Goal: Learn about a topic

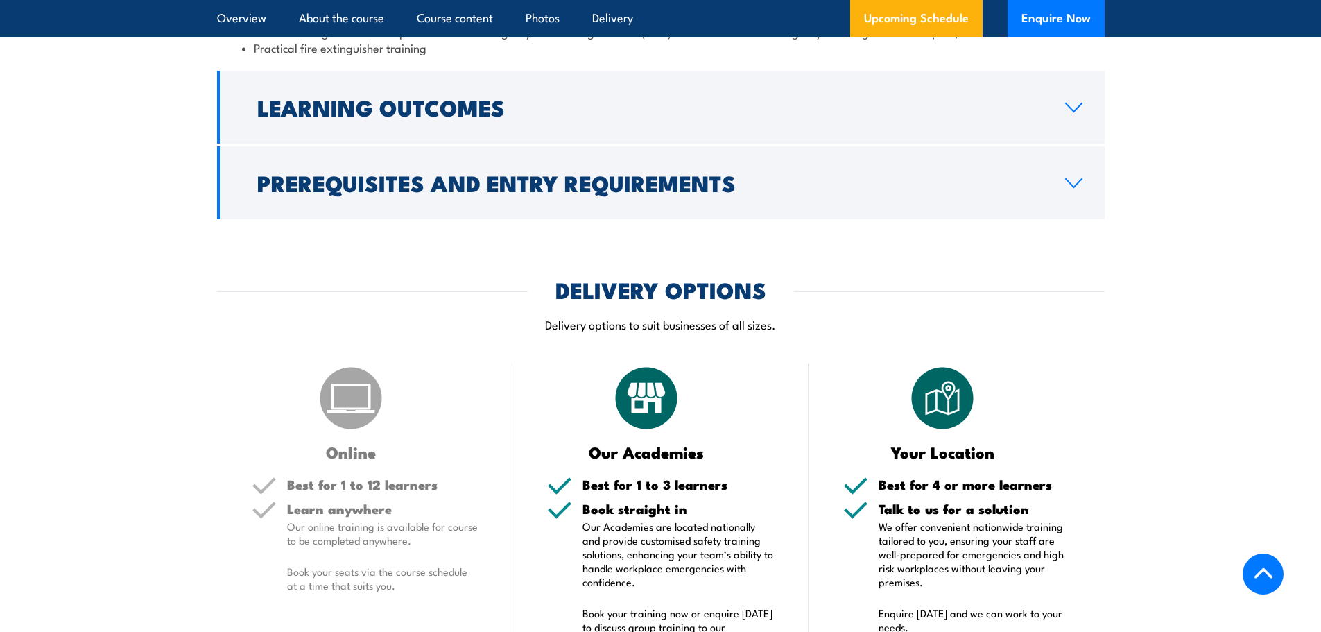
scroll to position [1386, 0]
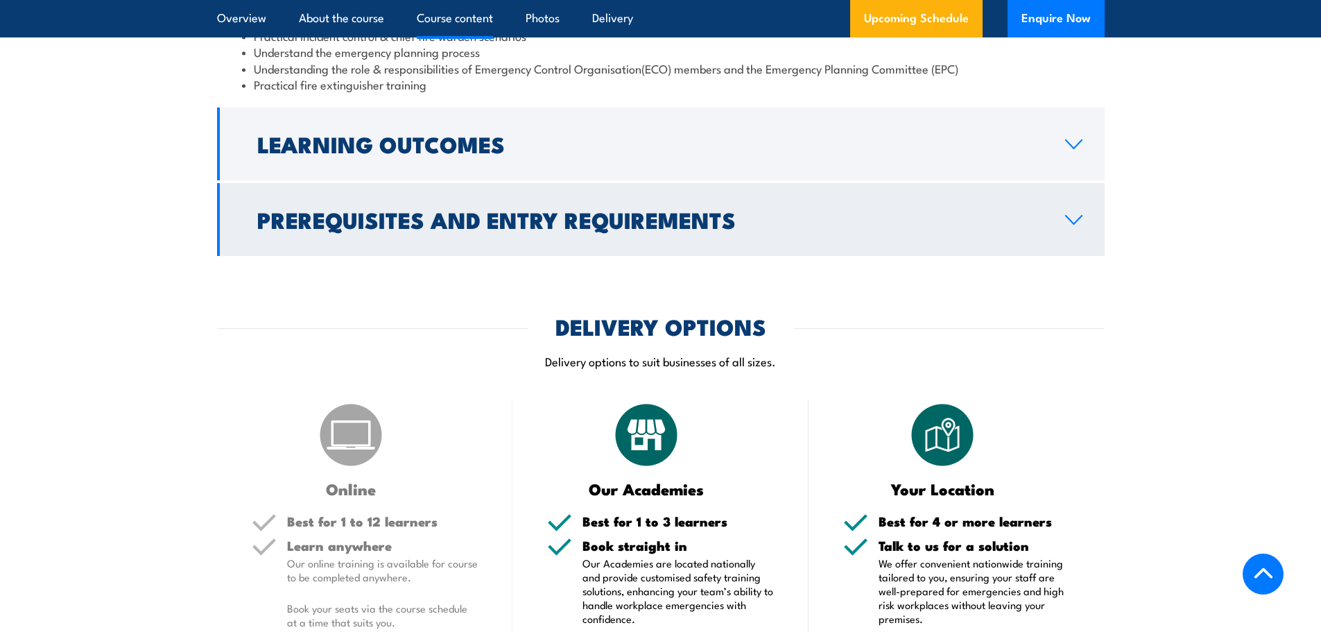
click at [1077, 256] on link "Prerequisites and Entry Requirements" at bounding box center [660, 219] width 887 height 73
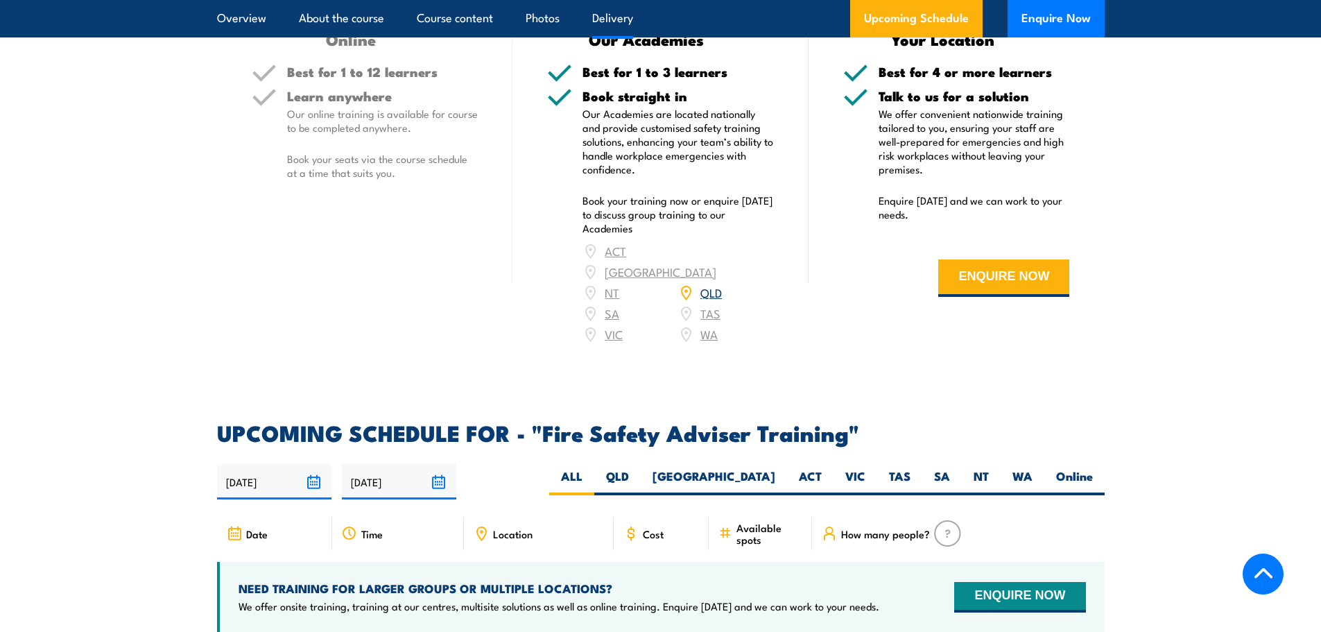
scroll to position [1930, 0]
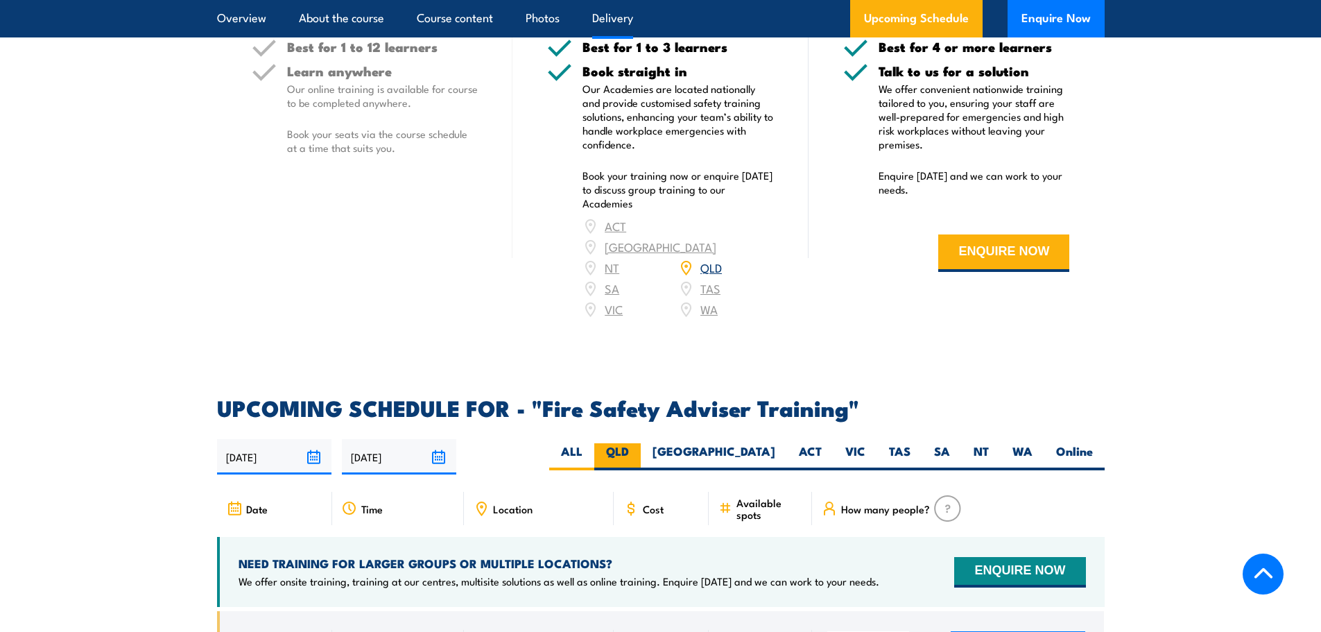
click at [641, 467] on label "QLD" at bounding box center [617, 456] width 46 height 27
click at [638, 452] on input "QLD" at bounding box center [633, 447] width 9 height 9
radio input "true"
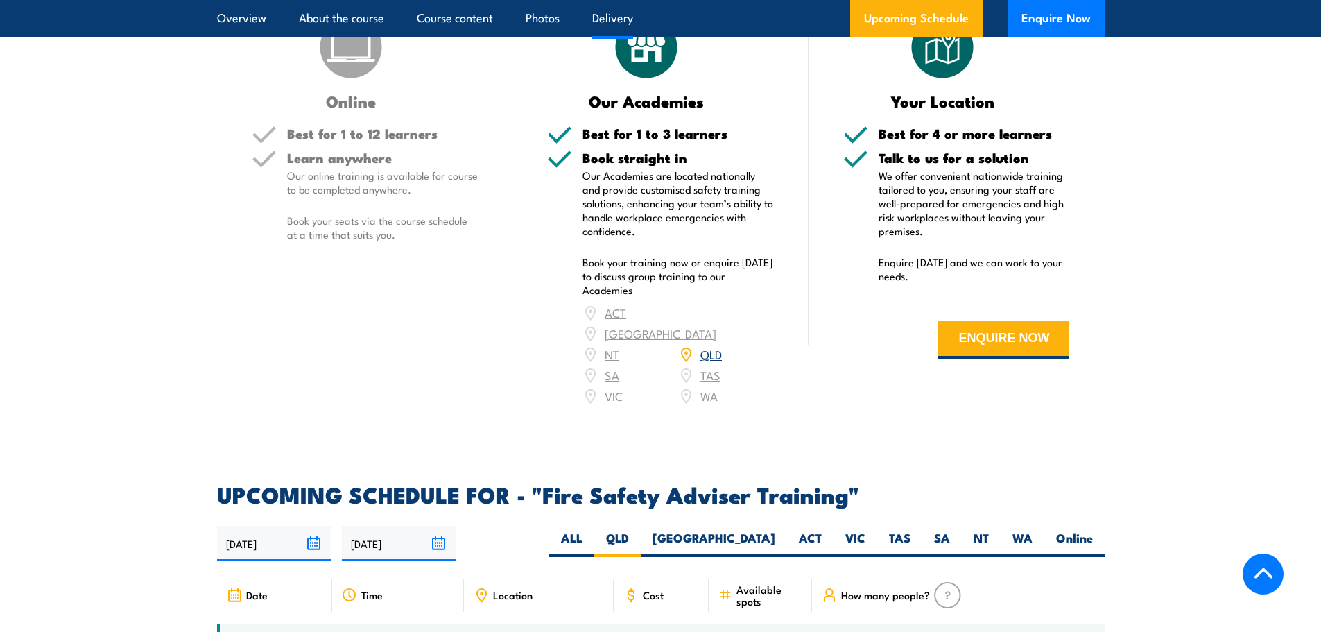
scroll to position [1714, 0]
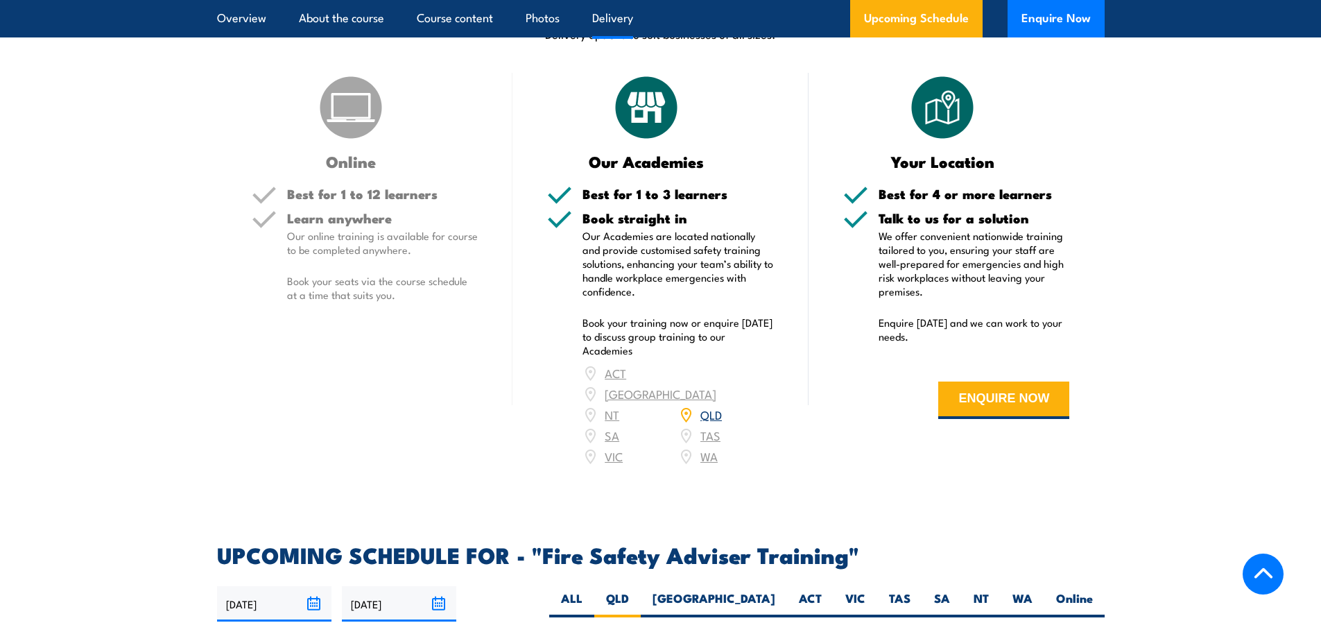
click at [358, 142] on img at bounding box center [350, 107] width 69 height 69
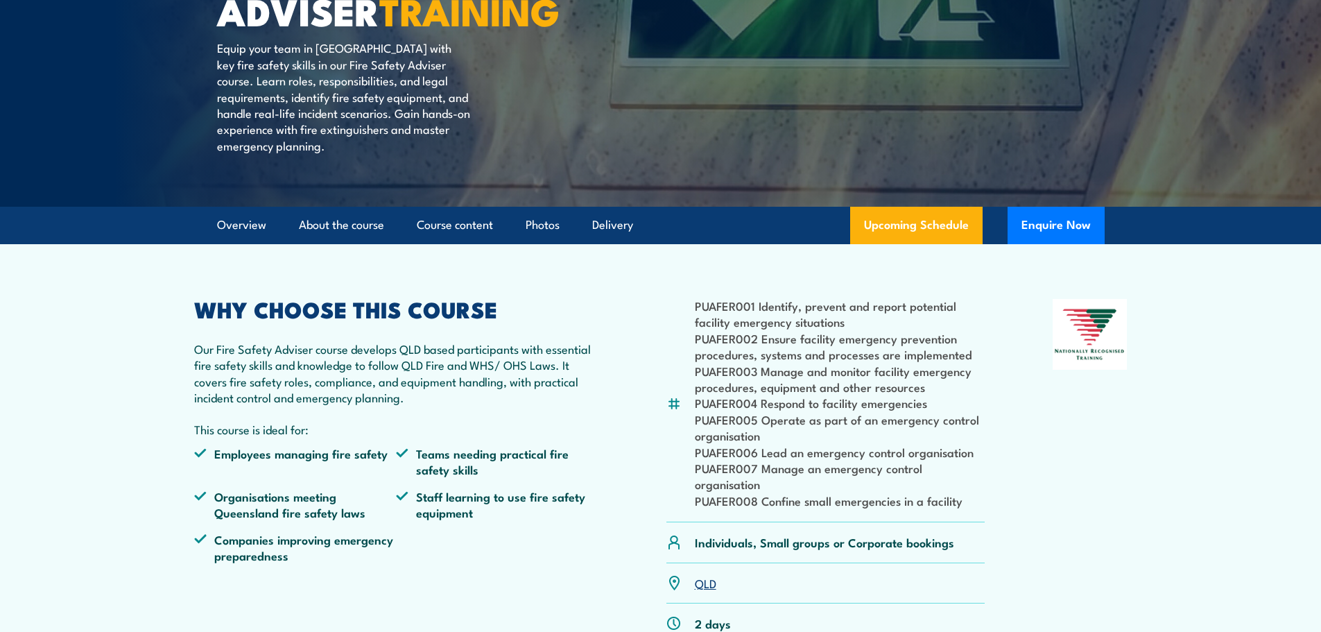
scroll to position [0, 0]
